Goal: Task Accomplishment & Management: Use online tool/utility

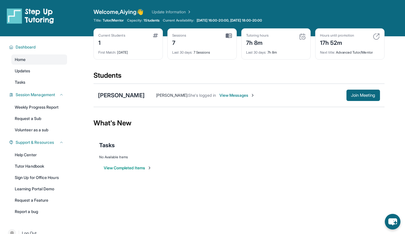
click at [348, 151] on div "Tasks" at bounding box center [238, 145] width 279 height 19
click at [340, 137] on div "Tasks" at bounding box center [238, 145] width 279 height 19
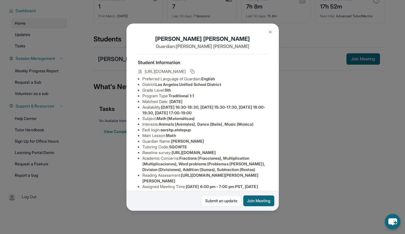
scroll to position [111, 0]
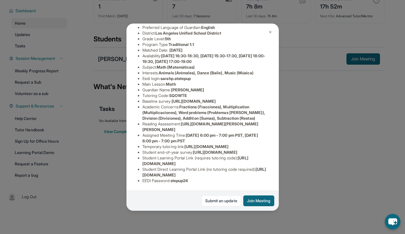
click at [269, 35] on button at bounding box center [269, 31] width 11 height 11
